Goal: Transaction & Acquisition: Purchase product/service

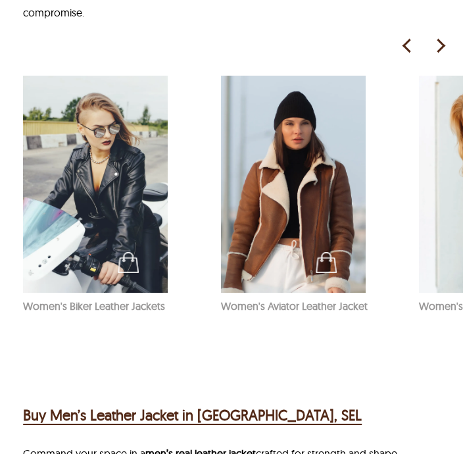
click at [160, 287] on img at bounding box center [95, 184] width 145 height 217
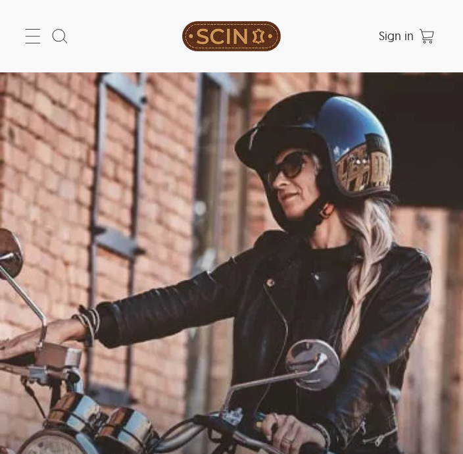
select select "********"
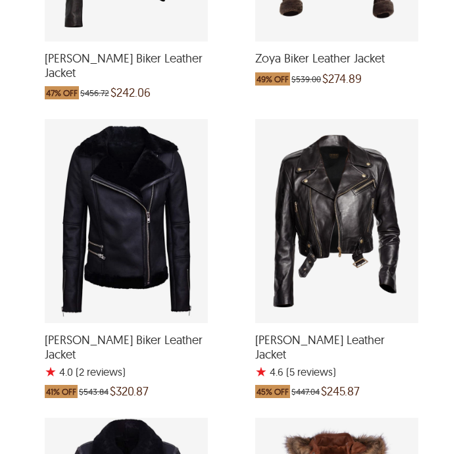
scroll to position [4516, 0]
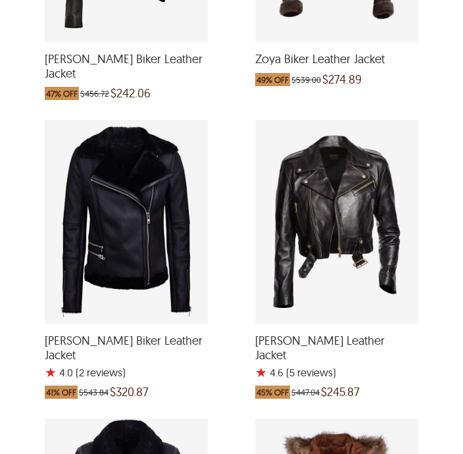
click at [383, 203] on div "Zoe Biker Leather Jacket with a 4.6 Star Rating 5 Product Review which was at a…" at bounding box center [336, 222] width 163 height 204
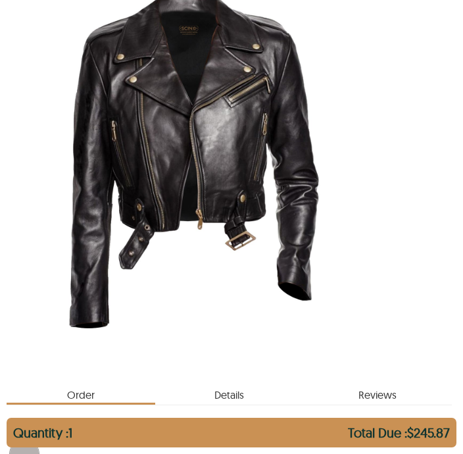
scroll to position [329, 0]
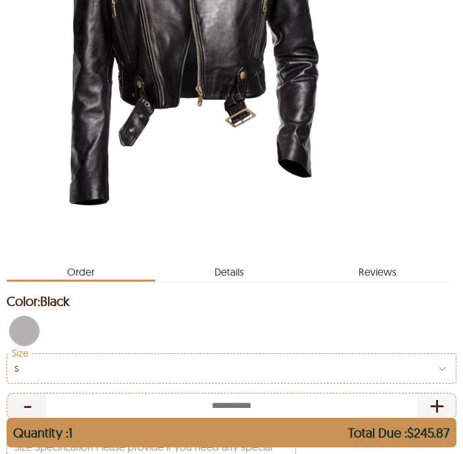
click at [230, 268] on span "Details" at bounding box center [229, 268] width 149 height 21
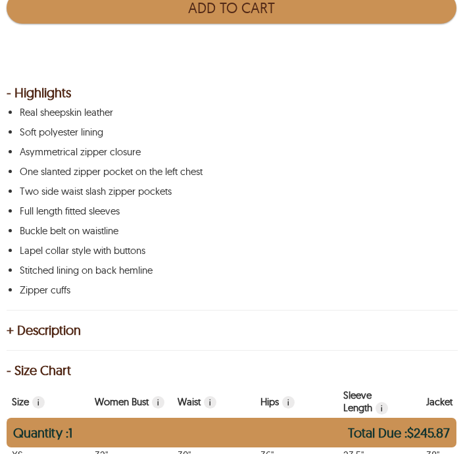
scroll to position [793, 0]
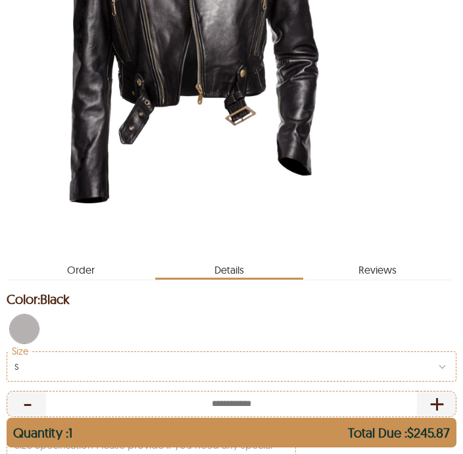
click at [368, 264] on span "reviews" at bounding box center [377, 266] width 149 height 21
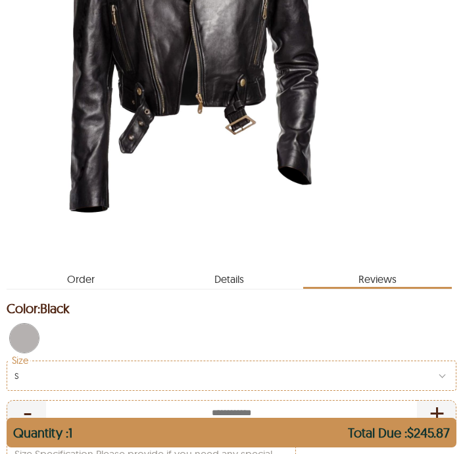
scroll to position [323, 0]
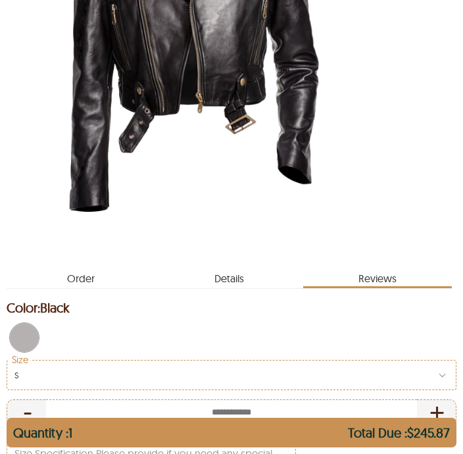
click at [75, 269] on span "Order" at bounding box center [81, 275] width 149 height 21
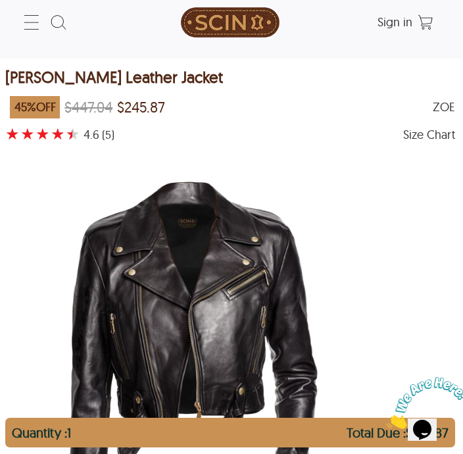
scroll to position [0, 1]
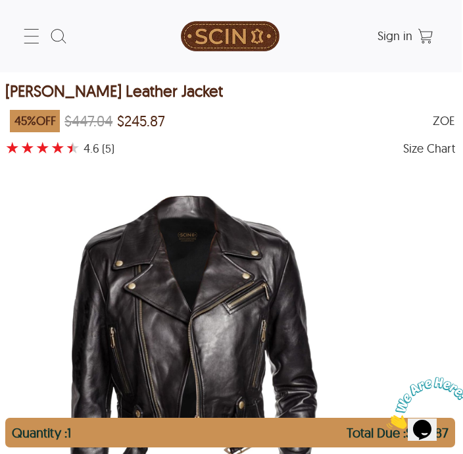
scroll to position [345, 0]
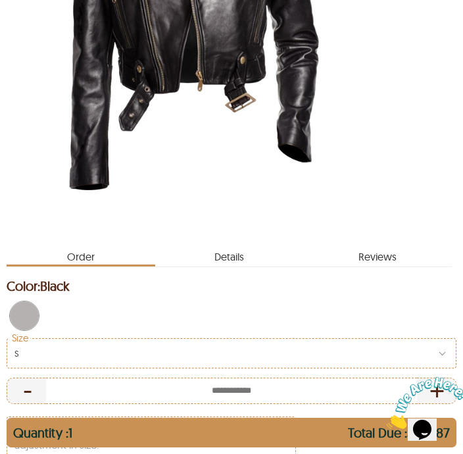
scroll to position [329, 0]
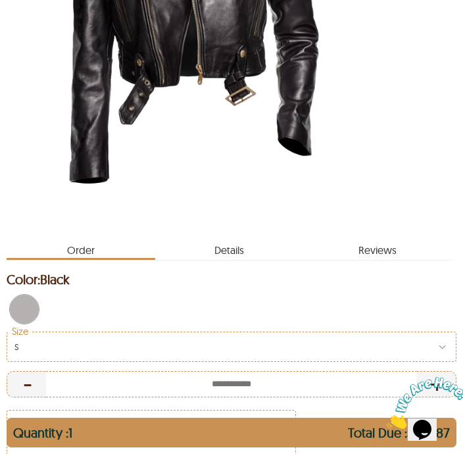
select select "********"
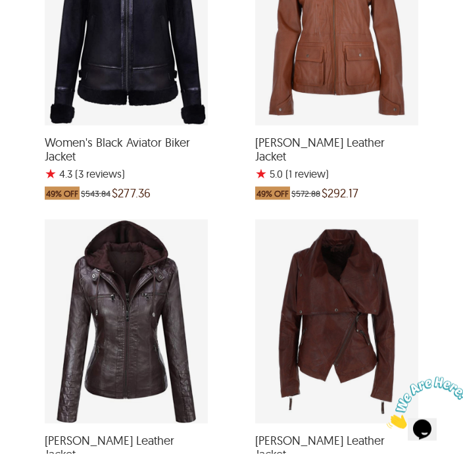
scroll to position [5049, 0]
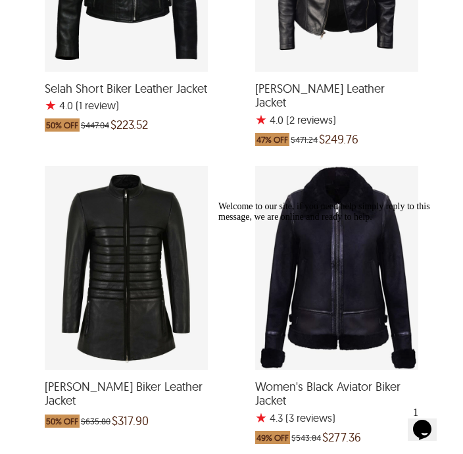
scroll to position [2712, 0]
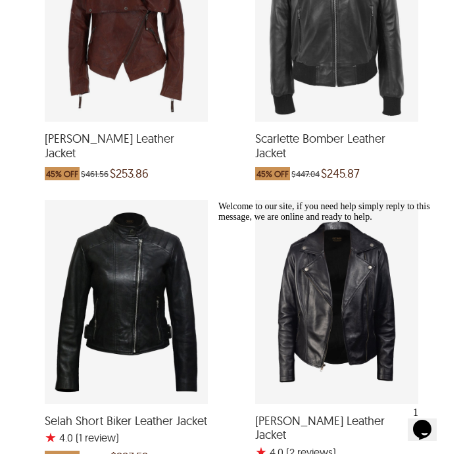
click at [176, 300] on div "Selah Short Biker Leather Jacket with a 4 Star Rating 1 Product Review which wa…" at bounding box center [126, 302] width 163 height 204
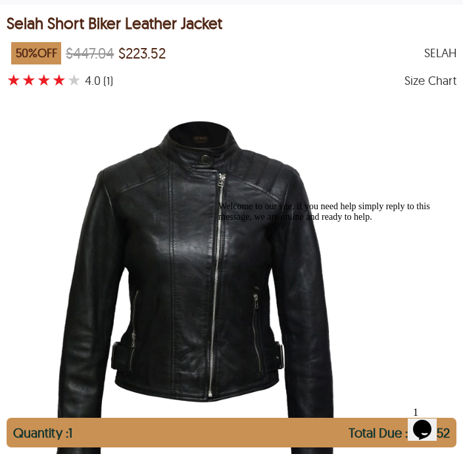
scroll to position [64, 0]
